Goal: Task Accomplishment & Management: Manage account settings

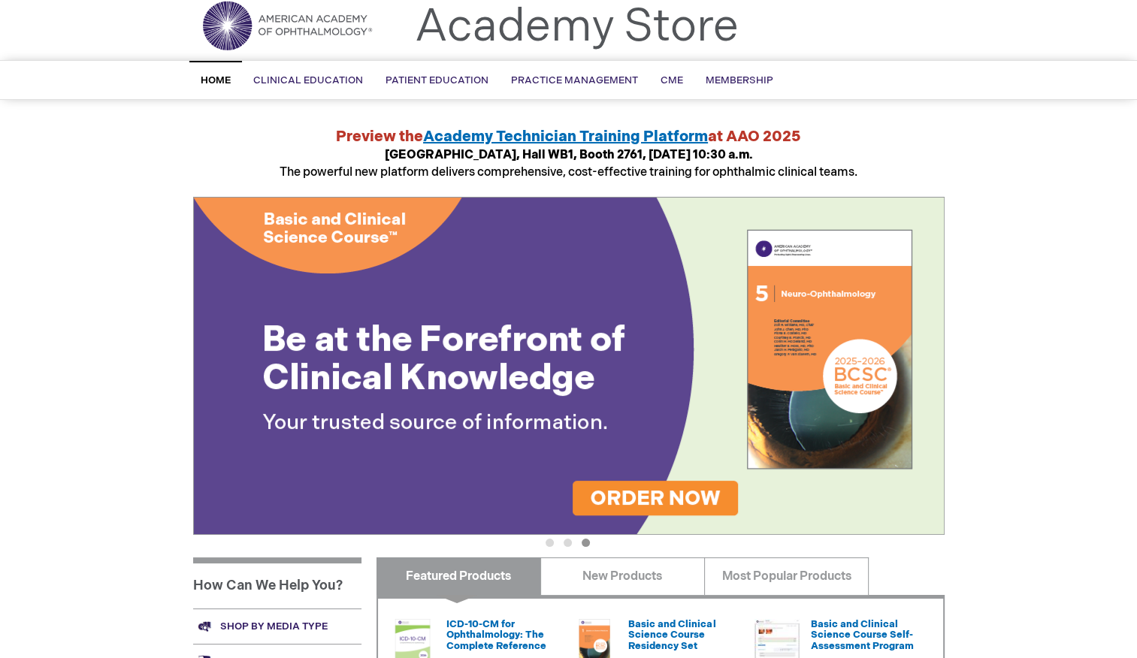
scroll to position [48, 0]
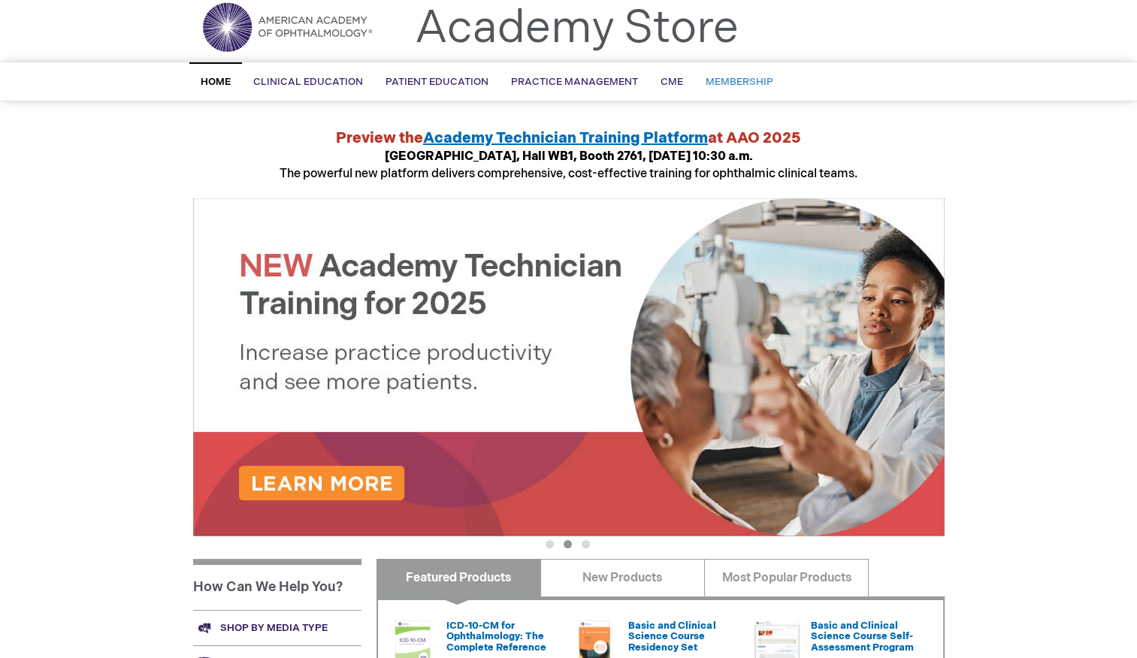
click at [748, 84] on span "Membership" at bounding box center [740, 82] width 68 height 12
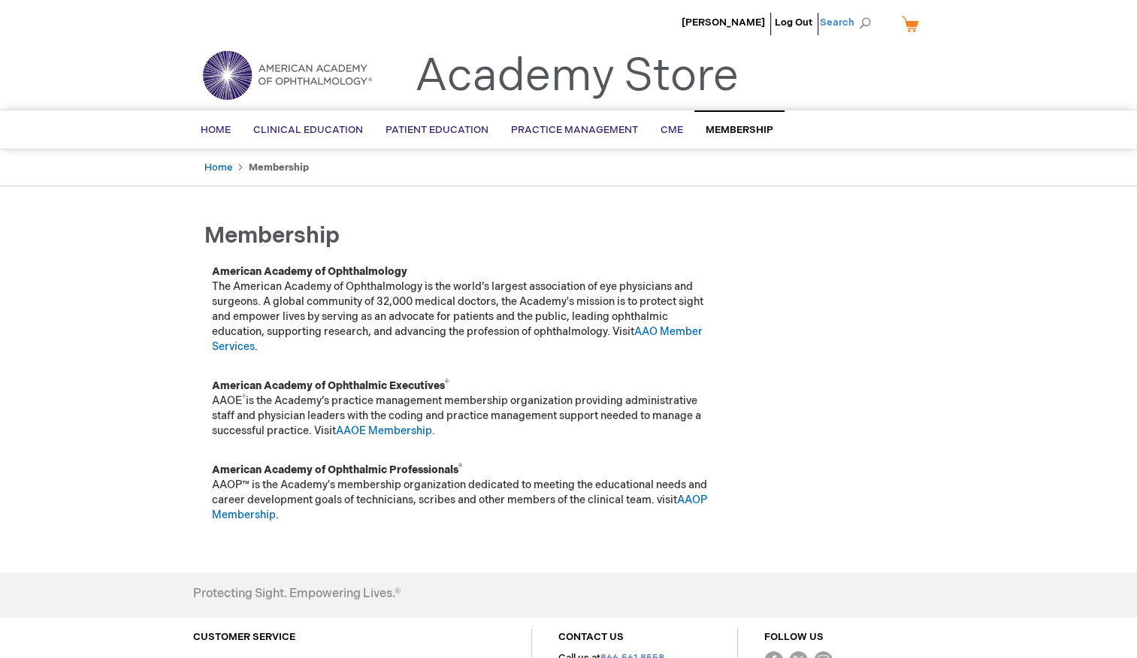
click at [847, 21] on span "Search" at bounding box center [848, 23] width 57 height 30
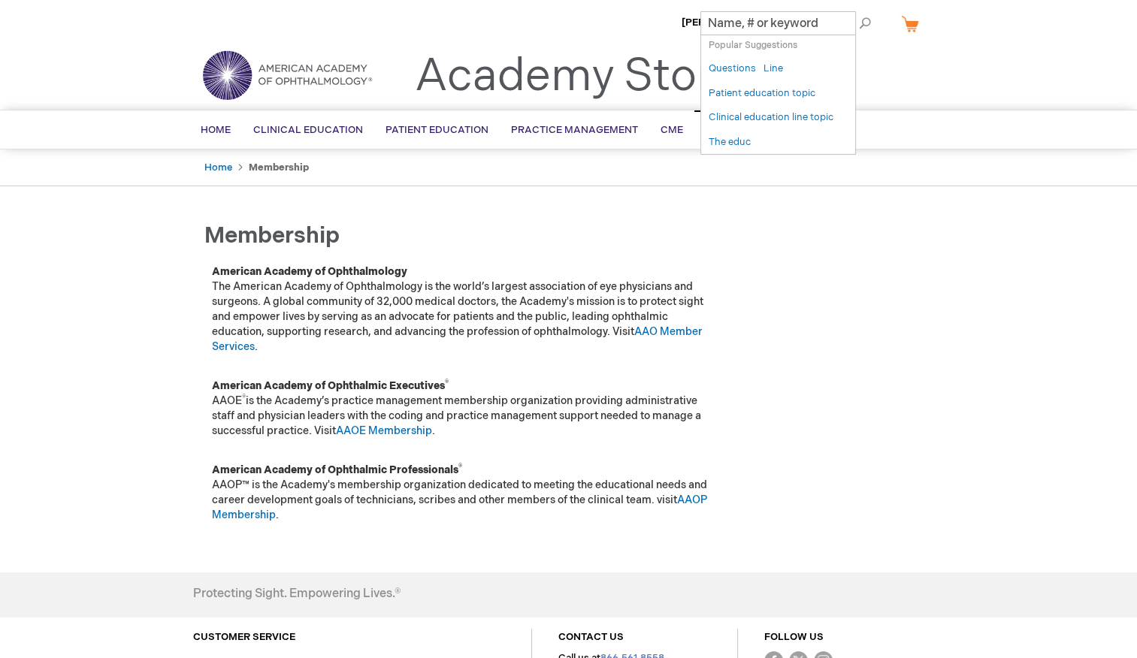
drag, startPoint x: 847, startPoint y: 21, endPoint x: 849, endPoint y: 126, distance: 105.2
click at [849, 35] on div "× Popular Suggestions ( 5 ) Questions Line Patient education topic Clinical edu…" at bounding box center [778, 23] width 156 height 24
click at [905, 54] on div "Toggle Nav Academy Store" at bounding box center [569, 81] width 774 height 57
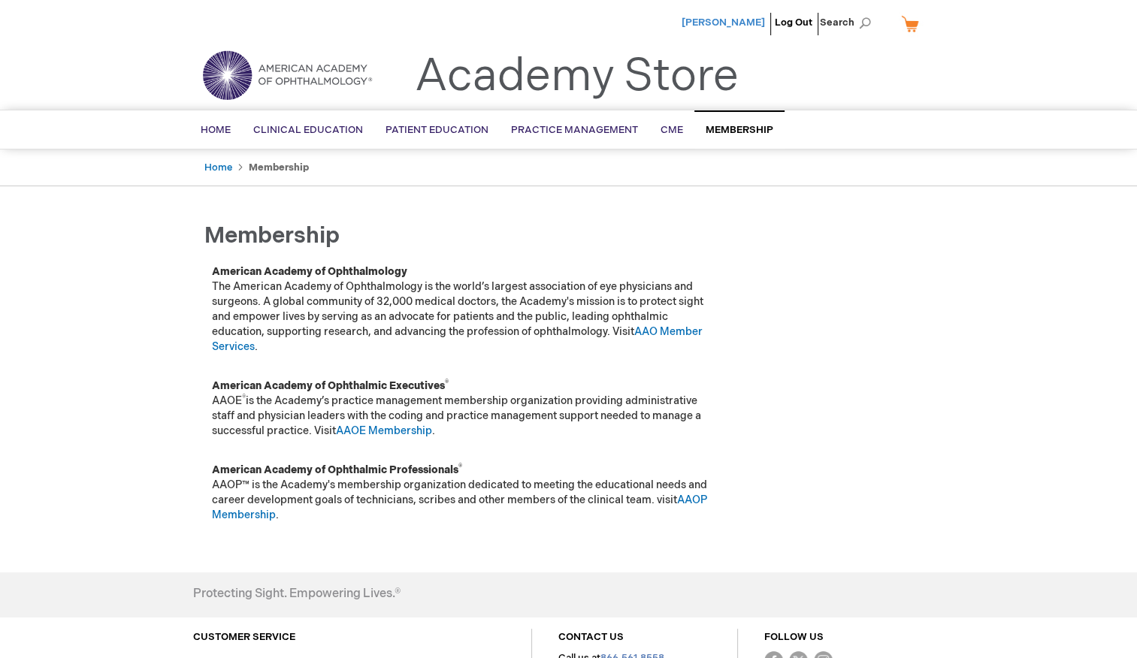
click at [742, 24] on span "[PERSON_NAME]" at bounding box center [723, 23] width 83 height 12
